Goal: Navigation & Orientation: Find specific page/section

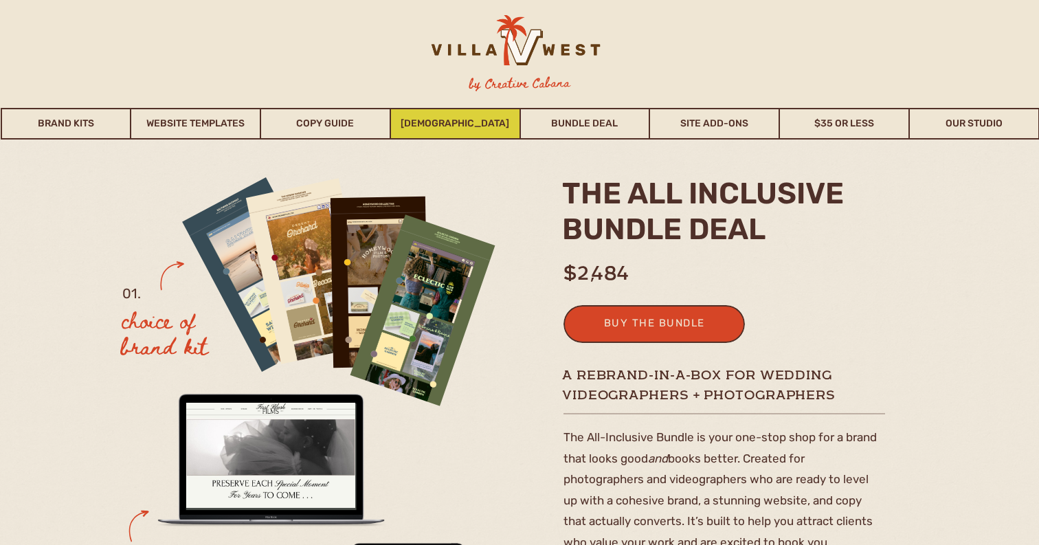
click at [457, 121] on link "[DEMOGRAPHIC_DATA]" at bounding box center [455, 124] width 128 height 32
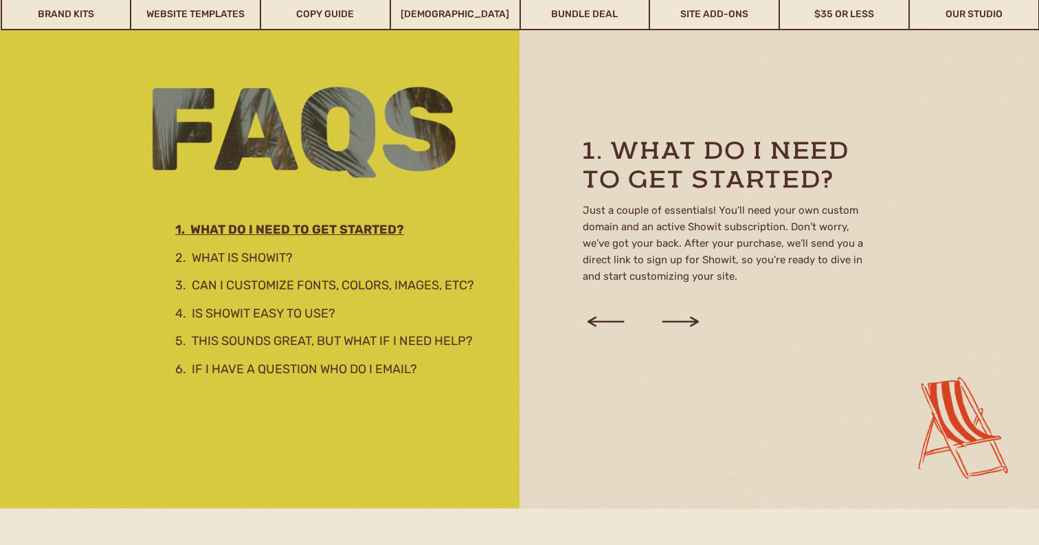
scroll to position [2092, 0]
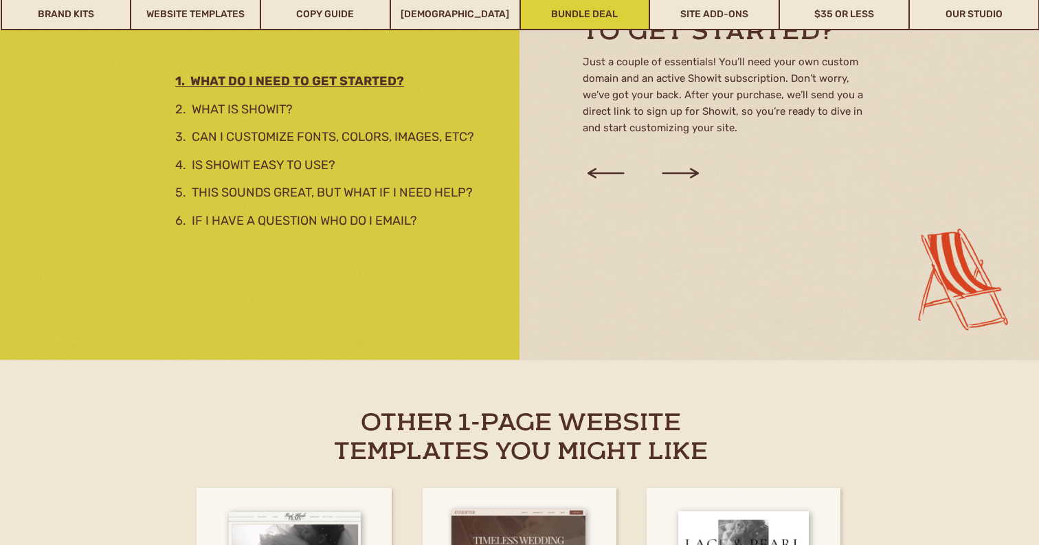
click at [604, 12] on link "Bundle Deal" at bounding box center [585, 15] width 128 height 32
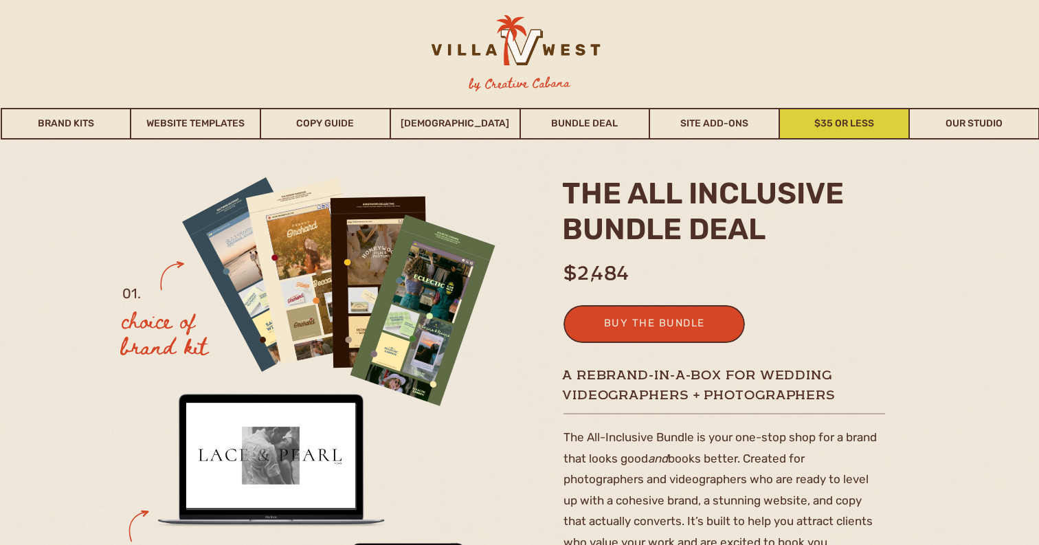
scroll to position [-1, 0]
click at [839, 124] on link "$35 or Less" at bounding box center [844, 124] width 128 height 32
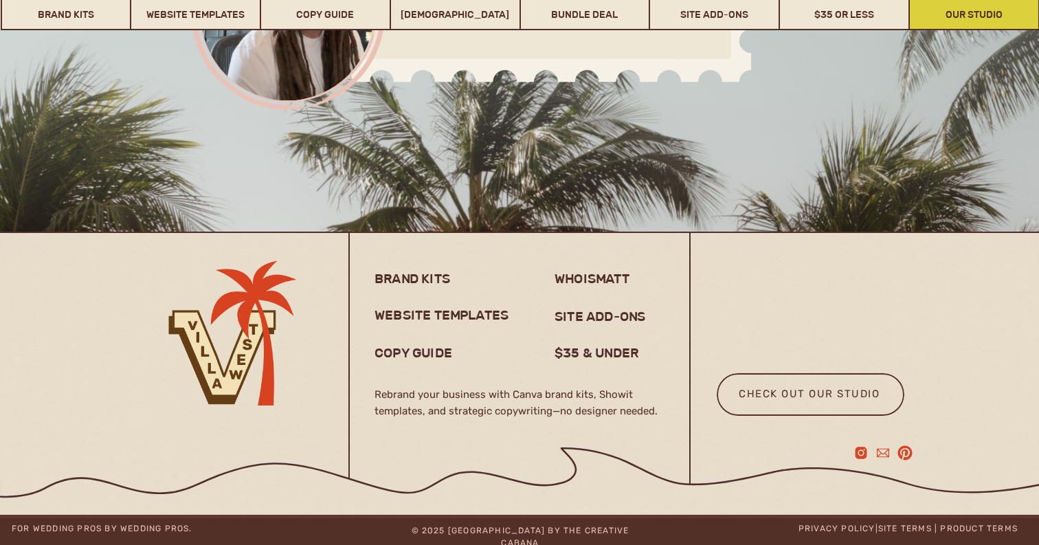
scroll to position [10882, 0]
